Goal: Communication & Community: Answer question/provide support

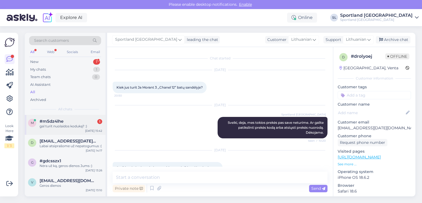
scroll to position [251, 0]
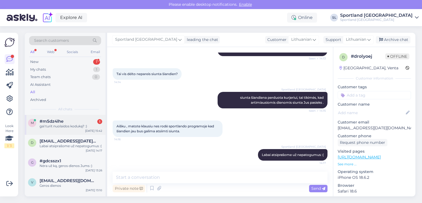
click at [51, 118] on div "m #m5dz4lhe 1 gal turit nuolaidos koduką? :) Oct 8 15:42" at bounding box center [65, 125] width 81 height 20
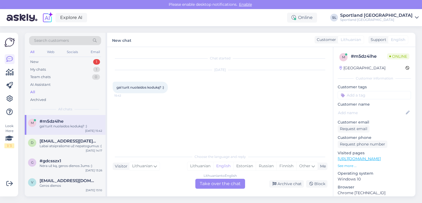
scroll to position [0, 0]
click at [205, 167] on div "Lithuanian" at bounding box center [200, 166] width 26 height 8
click at [209, 184] on div "Lithuanian to Lithuanian Take over the chat" at bounding box center [220, 184] width 50 height 10
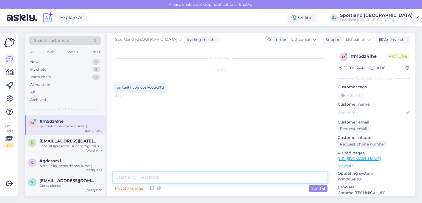
click at [201, 180] on textarea at bounding box center [220, 178] width 215 height 12
type textarea "[PERSON_NAME] , deja neturime."
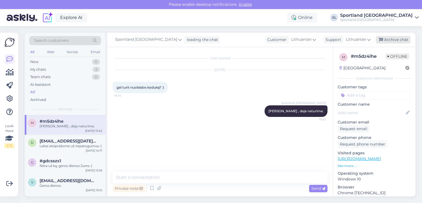
click at [389, 39] on div "Archive chat" at bounding box center [393, 39] width 35 height 7
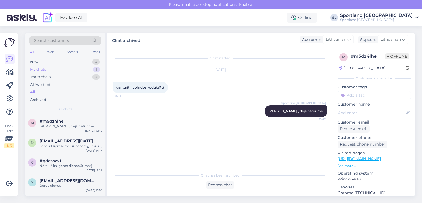
click at [51, 69] on div "My chats 1" at bounding box center [65, 70] width 72 height 8
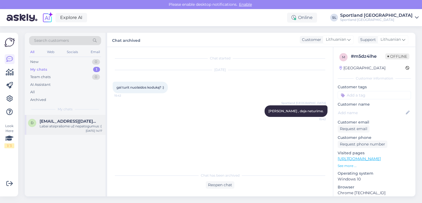
click at [57, 120] on span "[EMAIL_ADDRESS][DATE][DOMAIN_NAME]" at bounding box center [68, 121] width 57 height 5
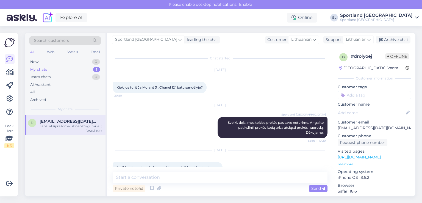
scroll to position [251, 0]
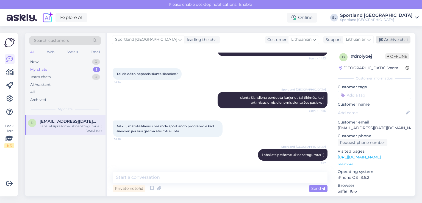
click at [407, 38] on div "Archive chat" at bounding box center [393, 39] width 35 height 7
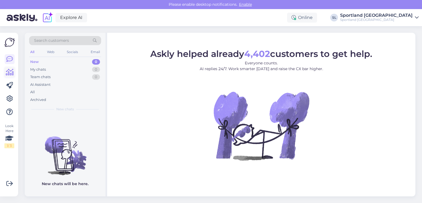
click at [11, 76] on link at bounding box center [10, 72] width 10 height 10
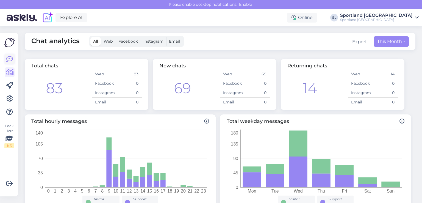
click at [9, 59] on icon at bounding box center [9, 59] width 7 height 7
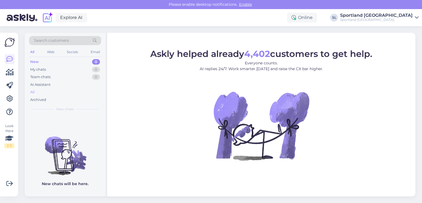
click at [39, 93] on div "All" at bounding box center [65, 92] width 72 height 8
click at [38, 90] on div "All" at bounding box center [65, 92] width 72 height 8
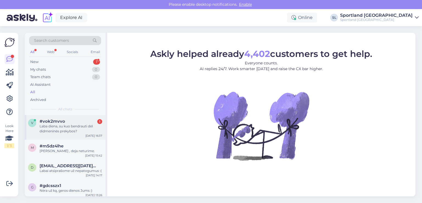
click at [64, 137] on div "v #vok2mvvo 1 Laba diena, su kuo bendrauti dėl didmeninės prekybos? [DATE] 16:37" at bounding box center [65, 127] width 81 height 25
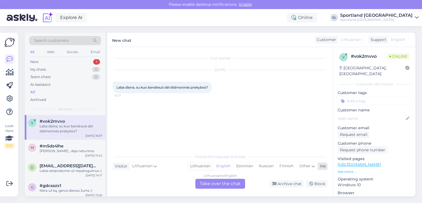
click at [206, 169] on div "Lithuanian" at bounding box center [200, 166] width 26 height 8
click at [210, 184] on div "Lithuanian to Lithuanian Take over the chat" at bounding box center [220, 184] width 50 height 10
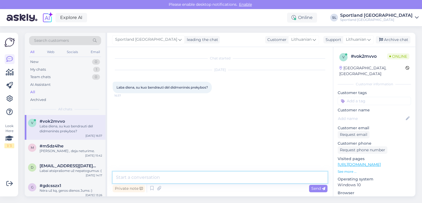
click at [184, 176] on textarea at bounding box center [220, 178] width 215 height 12
type textarea "Sveiki"
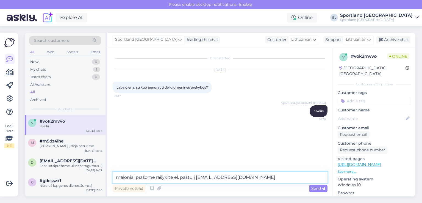
type textarea "maloniai prašome rašykite el. paštu į [EMAIL_ADDRESS][DOMAIN_NAME]"
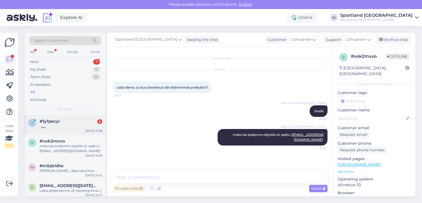
click at [60, 126] on div at bounding box center [71, 126] width 63 height 5
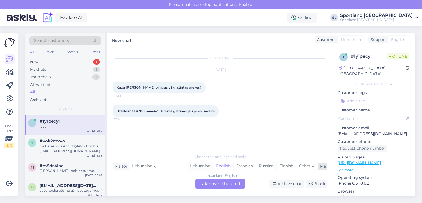
click at [204, 167] on div "Lithuanian" at bounding box center [200, 166] width 26 height 8
click at [212, 184] on div "Lithuanian to Lithuanian Take over the chat" at bounding box center [220, 184] width 50 height 10
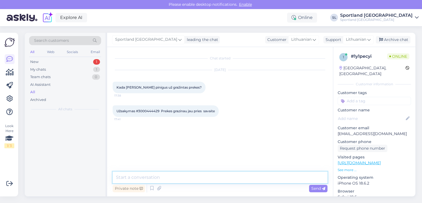
click at [175, 173] on textarea at bounding box center [220, 178] width 215 height 12
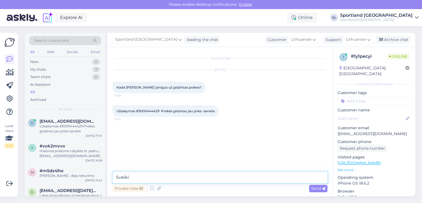
type textarea "Sveiki"
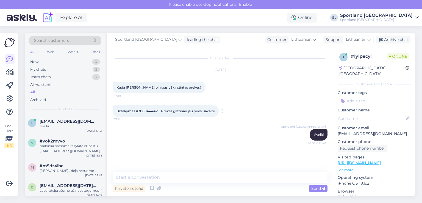
click at [151, 110] on span "Užsakymas #3000444429 Prekes grazinau jau pries savaite" at bounding box center [166, 111] width 98 height 4
click at [152, 111] on span "Užsakymas #3000444429 Prekes grazinau jau pries savaite" at bounding box center [166, 111] width 98 height 4
copy span "3000444429"
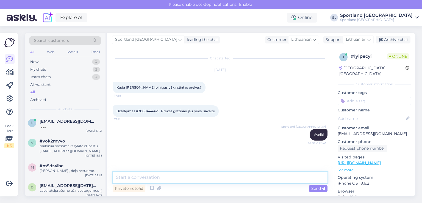
click at [169, 175] on textarea at bounding box center [220, 178] width 215 height 12
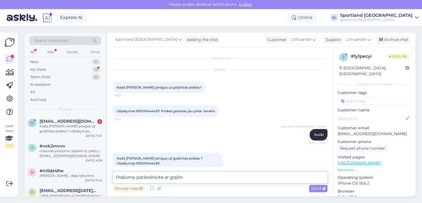
scroll to position [9, 0]
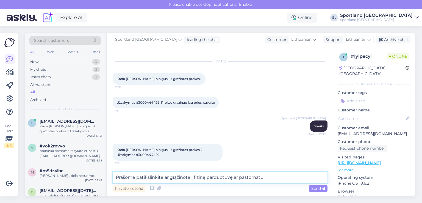
type textarea "Prašome patikslinkite ar grąžinote į fizinę parduotuvę ar paštomatu?"
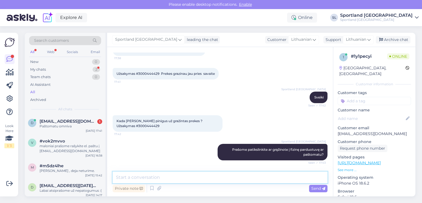
scroll to position [61, 0]
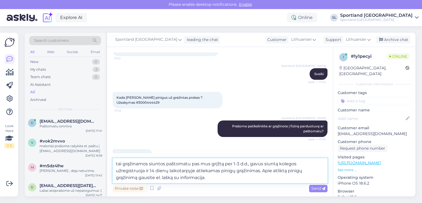
type textarea "tai grąžinamos siuntos paštomatu pas mus grįžtą per 1-3 d.d., gavus siuntą kole…"
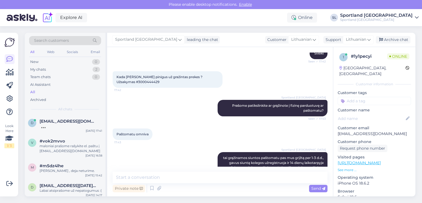
scroll to position [72, 0]
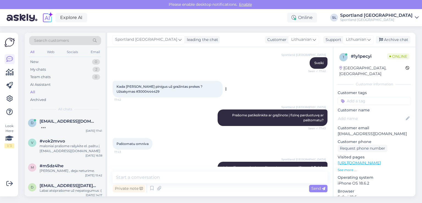
click at [129, 91] on span "Kada [PERSON_NAME] pinigus už gražintas prekes ? Užsakymas #3000444429" at bounding box center [160, 88] width 87 height 9
copy div "3000444429 17:42"
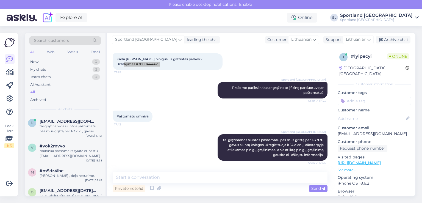
scroll to position [128, 0]
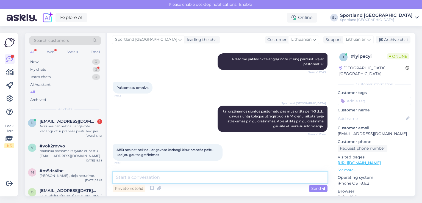
click at [224, 174] on textarea at bounding box center [220, 178] width 215 height 12
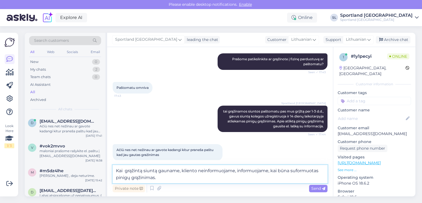
type textarea "Kai grąžintą siuntą gauname, kliento neinformuojame, informuojame, kai būna suf…"
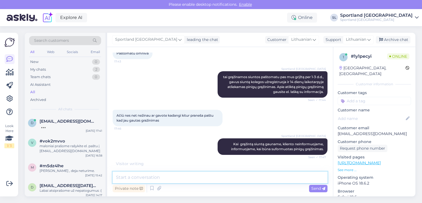
scroll to position [180, 0]
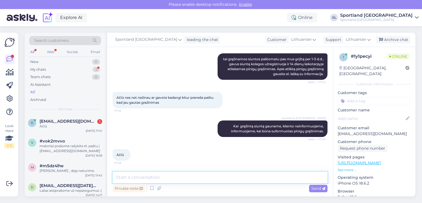
click at [188, 175] on textarea at bounding box center [220, 178] width 215 height 12
type textarea "Jei dar turėsite klausimų, maloniai į juos atsakysime. Gero vakaro :)"
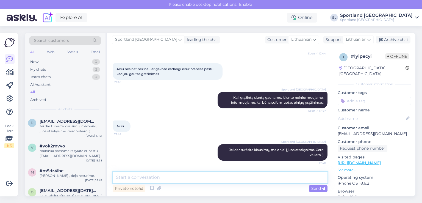
scroll to position [209, 0]
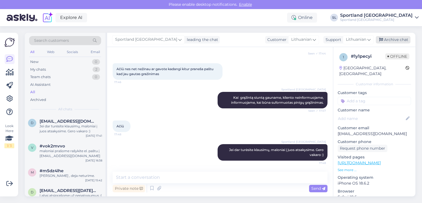
click at [397, 41] on div "Archive chat" at bounding box center [393, 39] width 35 height 7
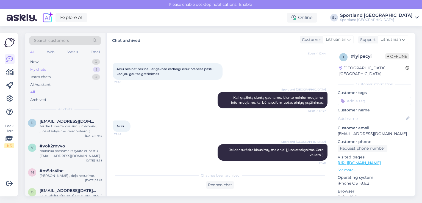
click at [50, 69] on div "My chats 1" at bounding box center [65, 70] width 72 height 8
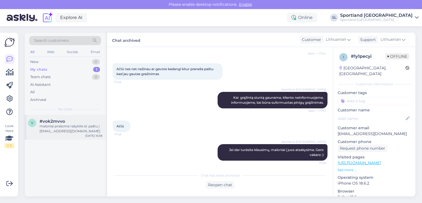
click at [64, 124] on div "maloniai prašome rašykite el. paštu į [EMAIL_ADDRESS][DOMAIN_NAME]" at bounding box center [71, 129] width 63 height 10
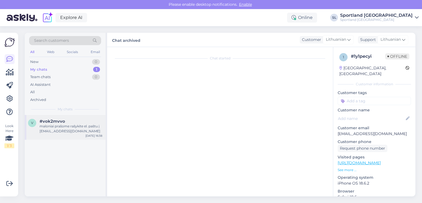
scroll to position [0, 0]
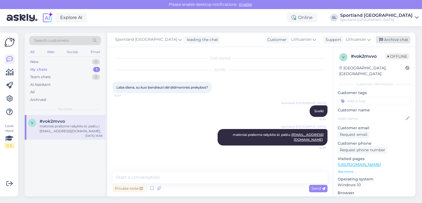
click at [401, 38] on div "Archive chat" at bounding box center [393, 39] width 35 height 7
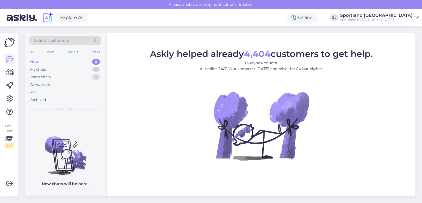
click at [4, 72] on div "Look Here 1 / 3 Get more Your checklist to get more value from Askly. Close Con…" at bounding box center [9, 115] width 18 height 164
click at [10, 74] on icon at bounding box center [10, 72] width 8 height 7
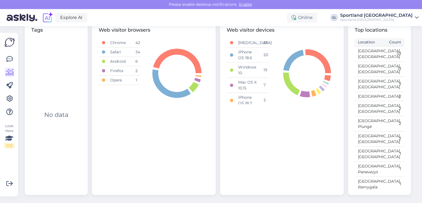
scroll to position [84, 0]
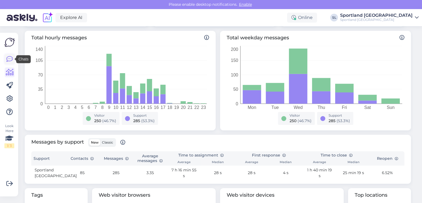
click at [8, 58] on icon at bounding box center [9, 59] width 7 height 7
